Goal: Information Seeking & Learning: Learn about a topic

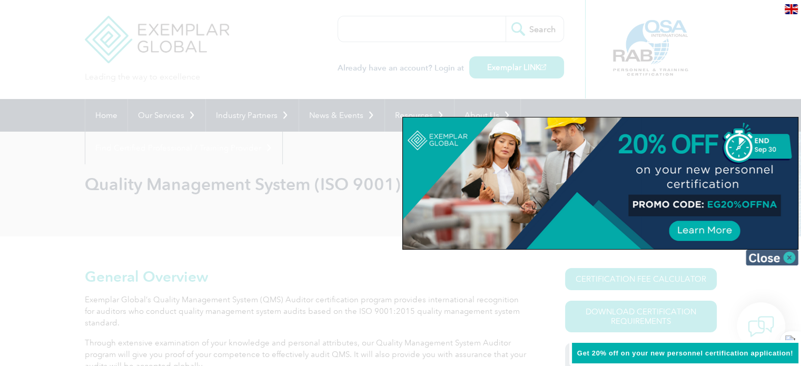
click at [788, 258] on img at bounding box center [772, 258] width 53 height 16
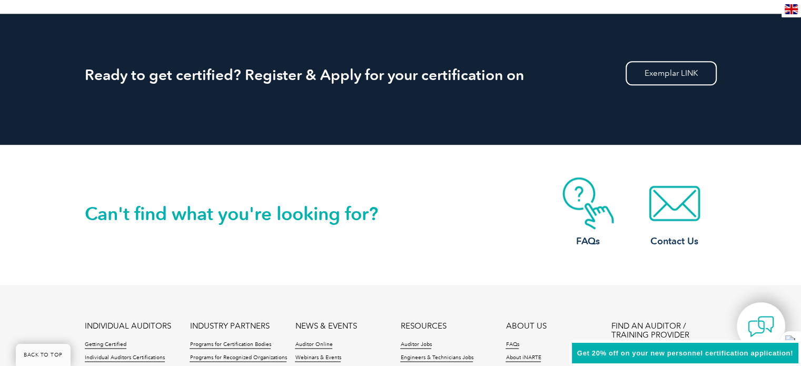
scroll to position [1548, 0]
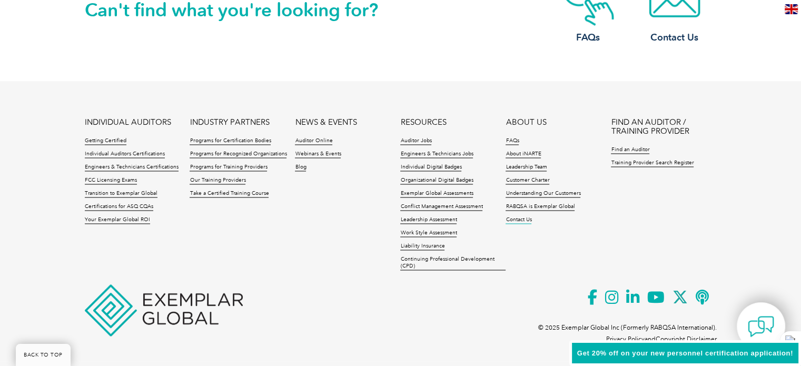
click at [519, 218] on link "Contact Us" at bounding box center [519, 219] width 26 height 7
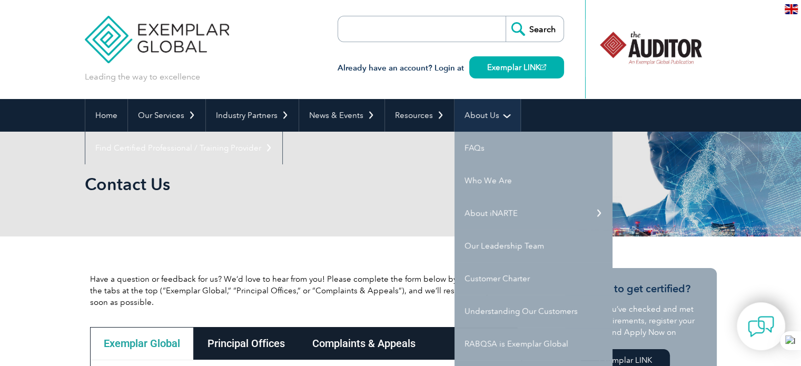
click at [487, 113] on link "About Us" at bounding box center [487, 115] width 66 height 33
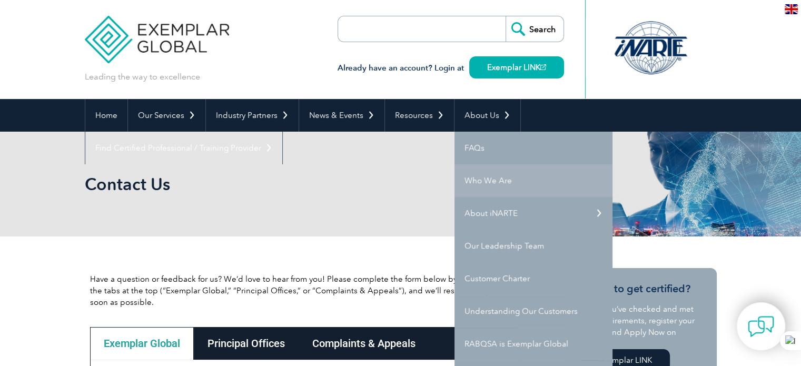
click at [493, 177] on link "Who We Are" at bounding box center [533, 180] width 158 height 33
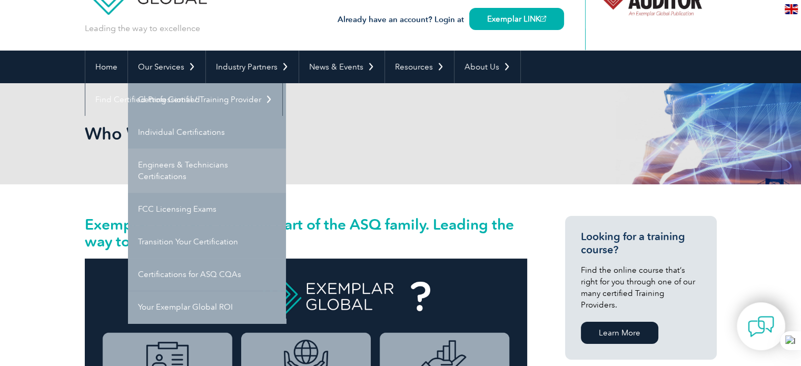
scroll to position [53, 0]
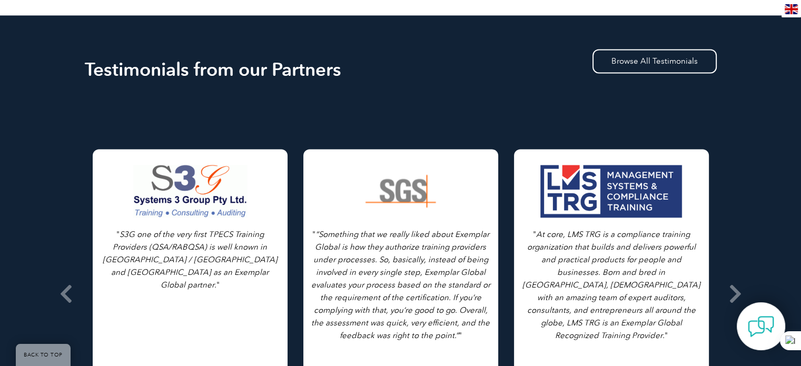
scroll to position [1633, 0]
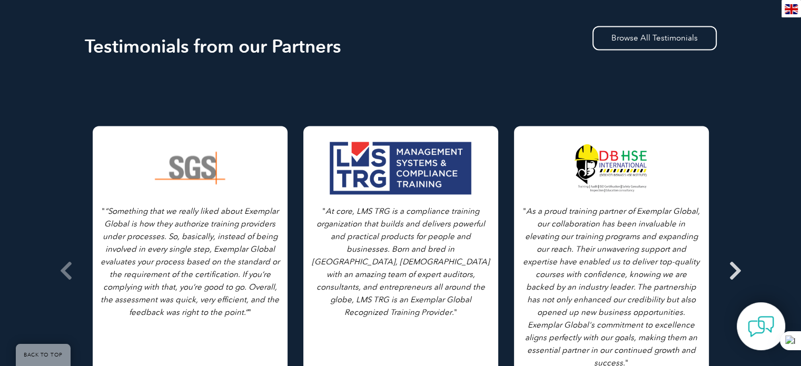
click at [739, 271] on icon at bounding box center [735, 271] width 13 height 0
click at [736, 271] on icon at bounding box center [735, 271] width 13 height 0
click at [68, 271] on icon at bounding box center [66, 271] width 13 height 0
click at [65, 271] on icon at bounding box center [66, 271] width 13 height 0
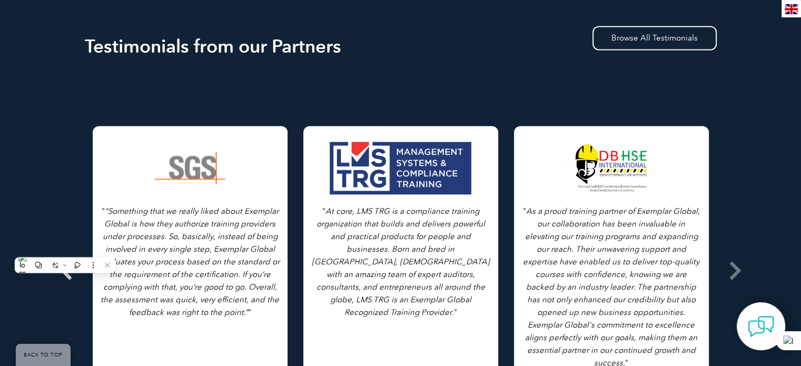
click at [65, 271] on icon at bounding box center [66, 271] width 13 height 0
click at [734, 271] on icon at bounding box center [735, 271] width 13 height 0
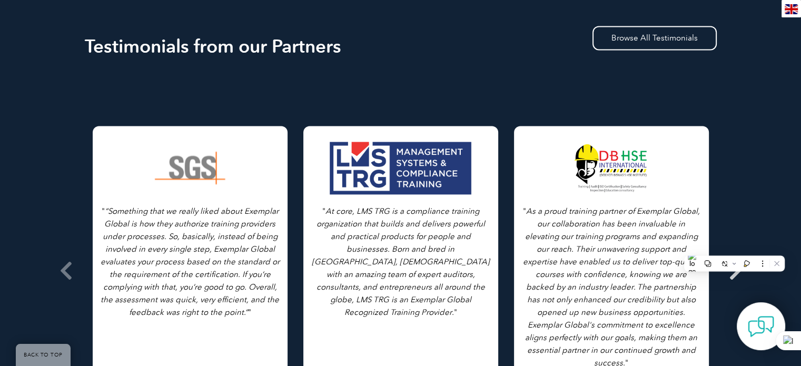
click at [734, 271] on icon at bounding box center [735, 271] width 13 height 0
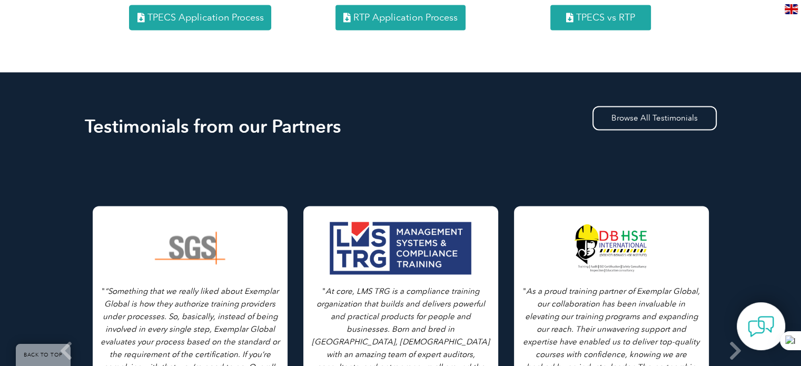
scroll to position [1527, 0]
